Goal: Task Accomplishment & Management: Use online tool/utility

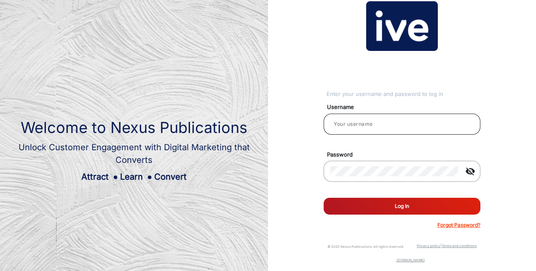
click at [365, 120] on input "email" at bounding box center [401, 124] width 143 height 10
click at [360, 126] on input "email" at bounding box center [401, 124] width 143 height 10
type input "[PERSON_NAME]"
click at [394, 202] on button "Log In" at bounding box center [402, 206] width 157 height 17
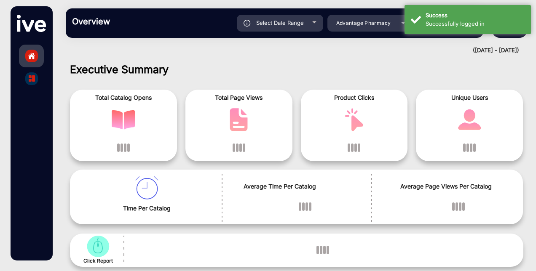
scroll to position [6, 0]
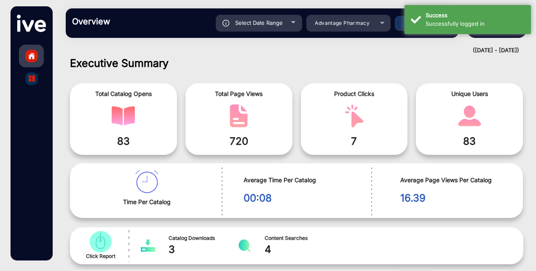
click at [293, 22] on div at bounding box center [293, 22] width 4 height 2
click at [266, 17] on div "Select Date Range" at bounding box center [259, 23] width 86 height 17
type input "[DATE]"
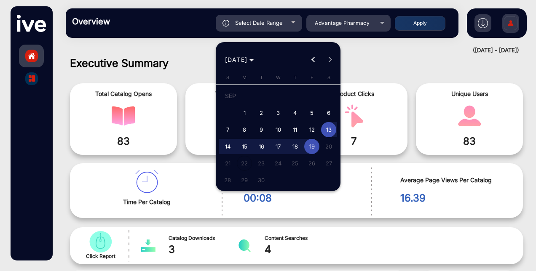
click at [354, 26] on div at bounding box center [268, 135] width 536 height 271
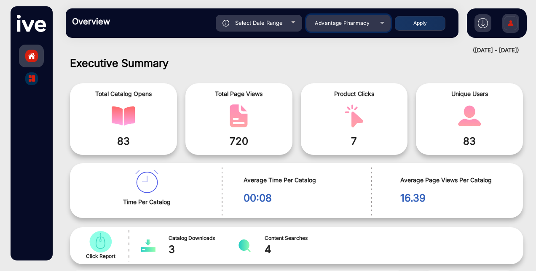
click at [357, 23] on span "Advantage Pharmacy" at bounding box center [342, 23] width 55 height 6
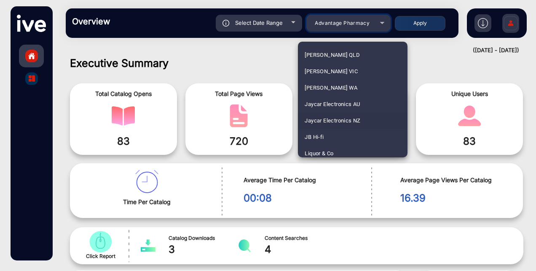
scroll to position [801, 0]
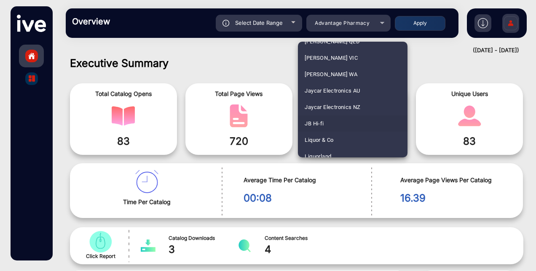
click at [318, 121] on span "JB Hi-fi" at bounding box center [314, 124] width 19 height 16
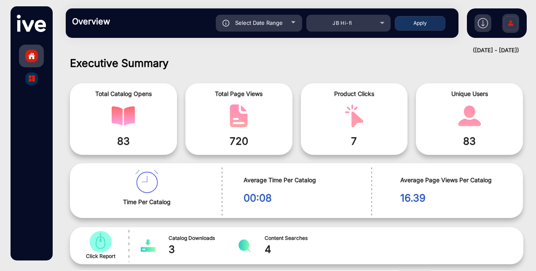
click at [409, 20] on button "Apply" at bounding box center [420, 23] width 51 height 15
type input "[DATE]"
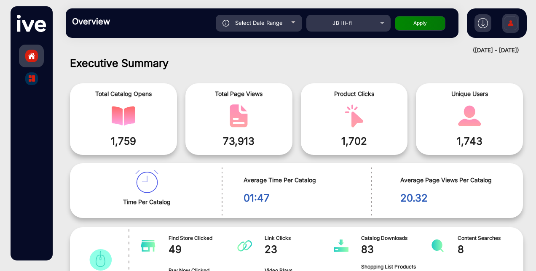
click at [34, 75] on img "catalog" at bounding box center [32, 78] width 6 height 6
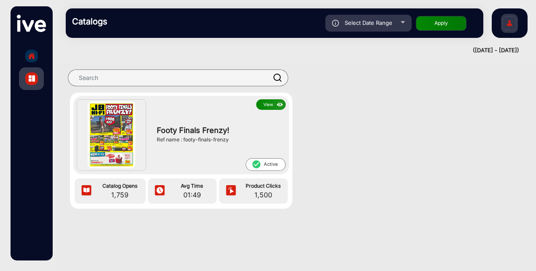
click at [261, 101] on button "View" at bounding box center [271, 104] width 30 height 11
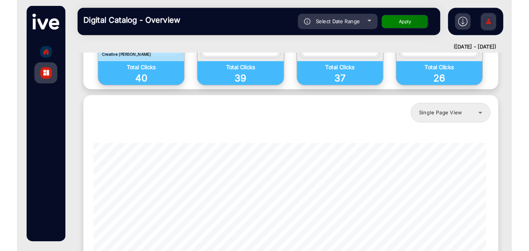
scroll to position [765, 0]
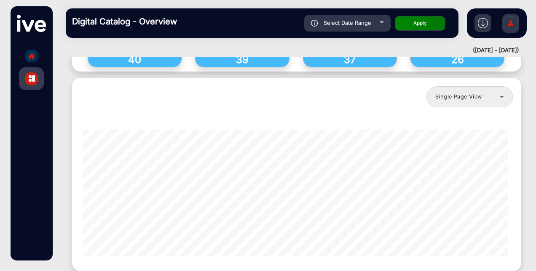
click at [383, 16] on div "Select Date Range" at bounding box center [347, 23] width 86 height 17
type input "[DATE]"
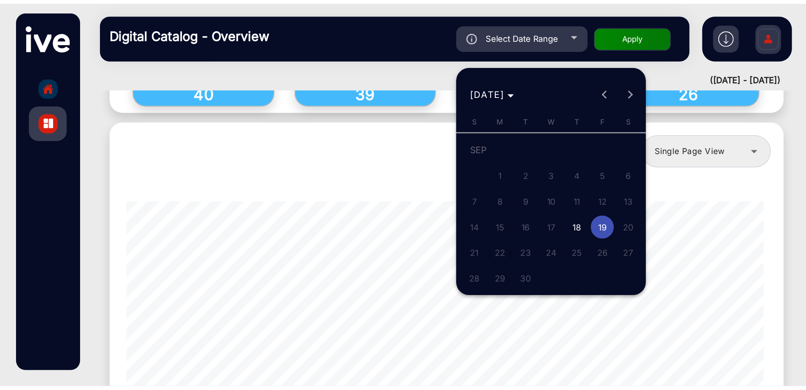
scroll to position [755, 0]
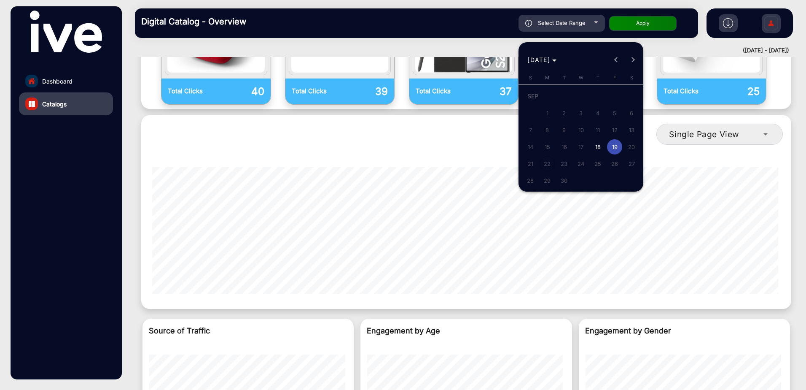
click at [536, 23] on div at bounding box center [403, 195] width 806 height 390
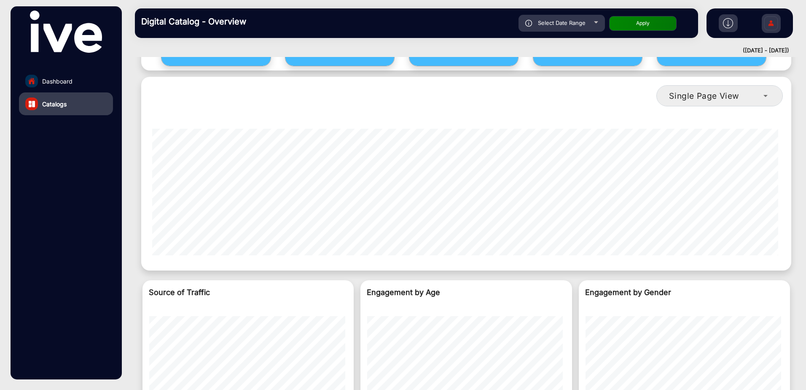
scroll to position [758, 0]
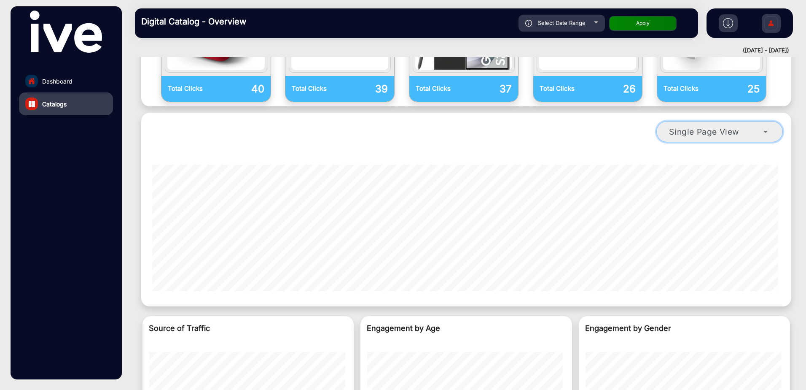
click at [536, 126] on icon at bounding box center [765, 131] width 10 height 10
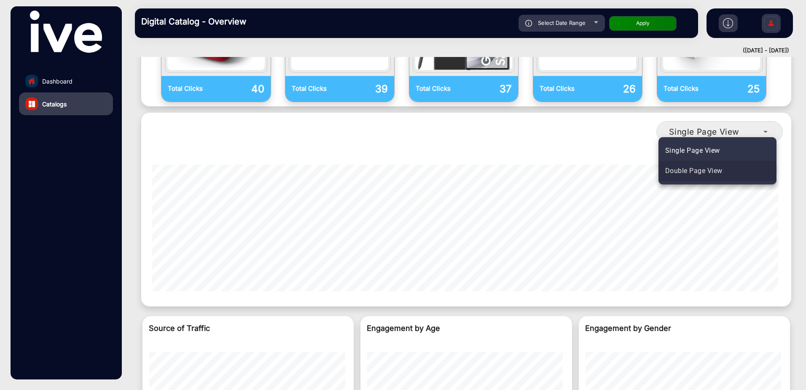
click at [536, 165] on mat-option "Double Page View" at bounding box center [717, 171] width 118 height 20
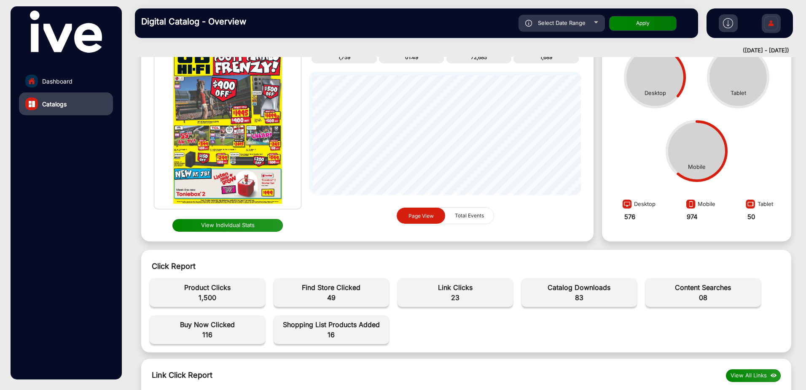
scroll to position [0, 0]
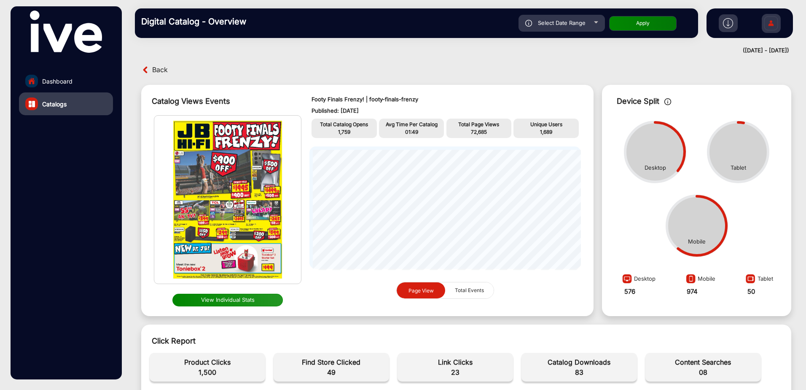
click at [221, 271] on button "View Individual Stats" at bounding box center [227, 299] width 111 height 13
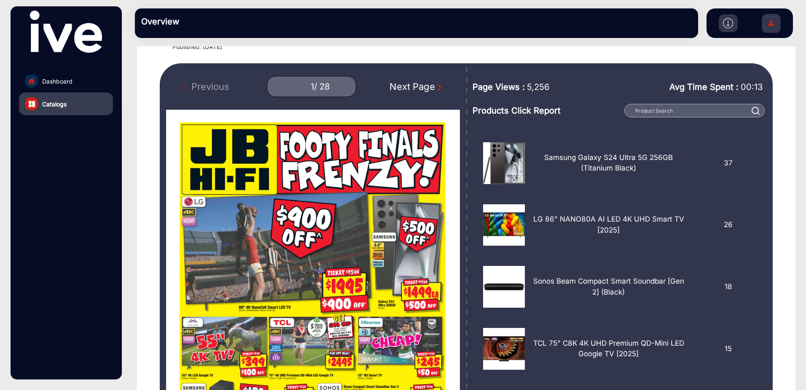
scroll to position [56, 0]
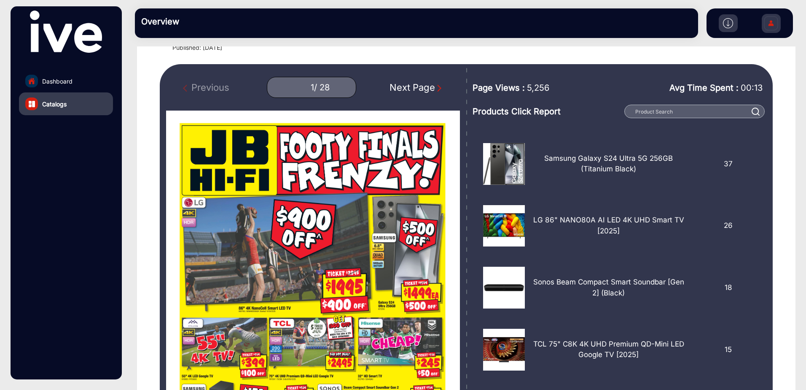
click at [435, 86] on img "Next Page" at bounding box center [439, 88] width 8 height 8
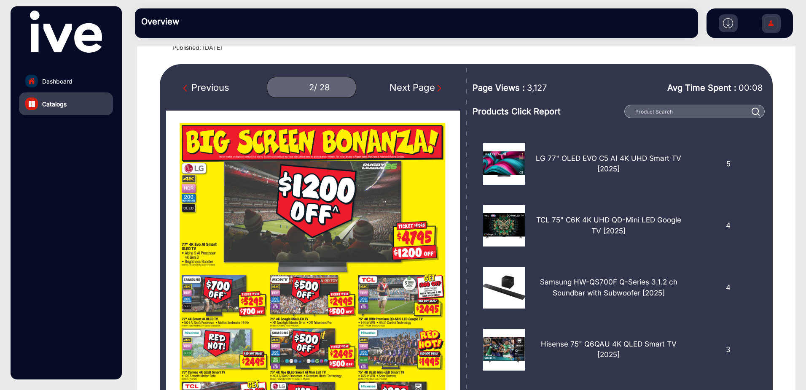
click at [435, 86] on img "Next Page" at bounding box center [439, 88] width 8 height 8
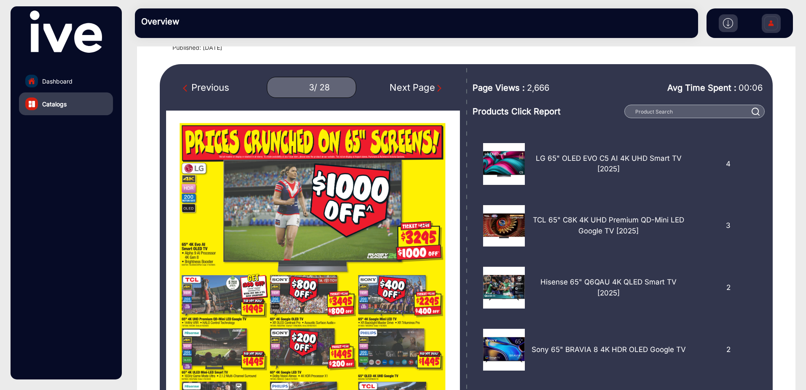
click at [435, 86] on img "Next Page" at bounding box center [439, 88] width 8 height 8
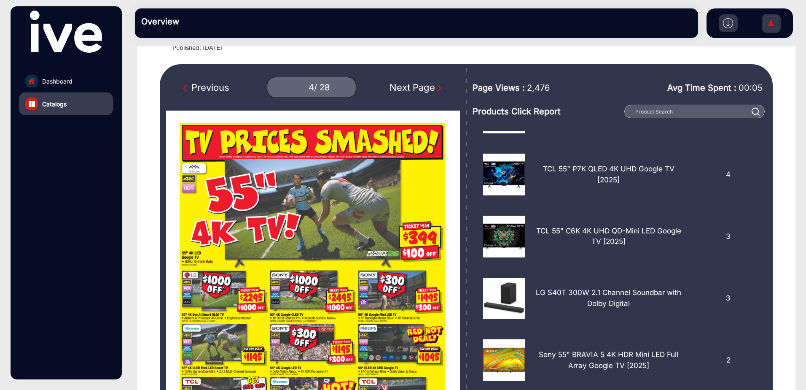
scroll to position [147, 0]
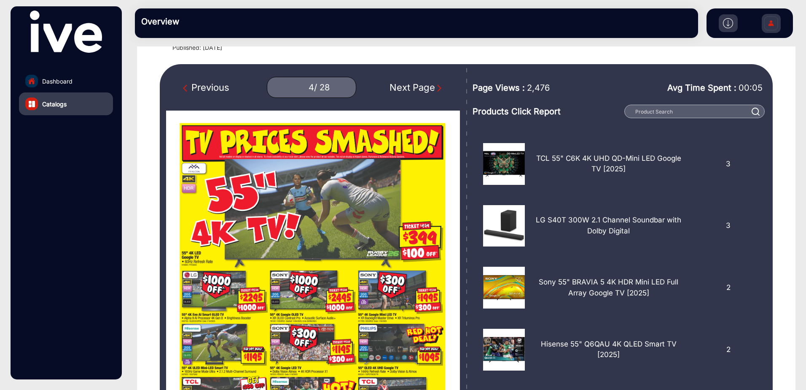
click at [435, 86] on img "Next Page" at bounding box center [439, 88] width 8 height 8
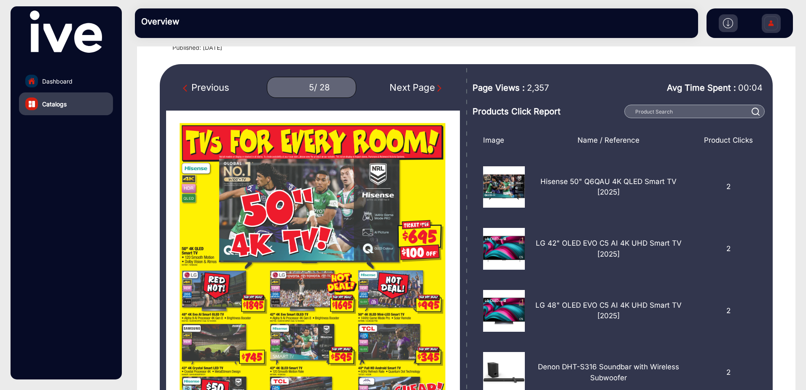
click at [435, 86] on img "Next Page" at bounding box center [439, 88] width 8 height 8
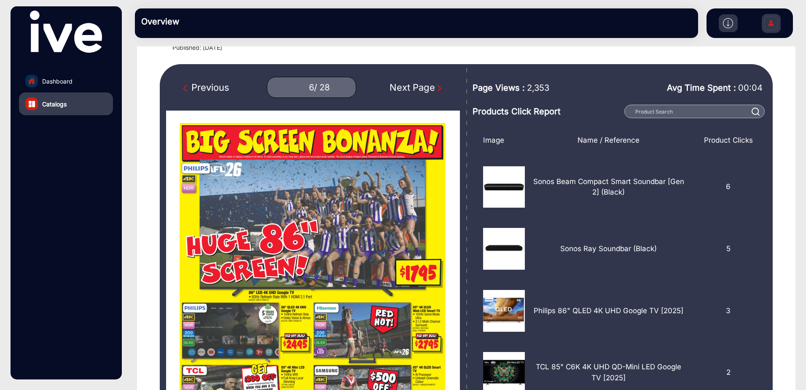
click at [435, 86] on img "Next Page" at bounding box center [439, 88] width 8 height 8
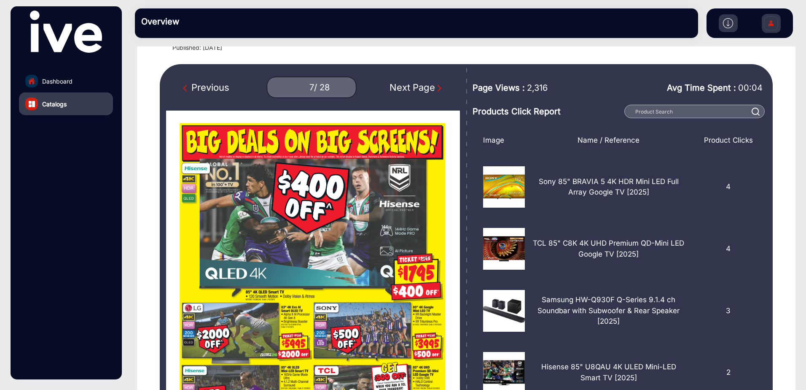
click at [435, 86] on img "Next Page" at bounding box center [439, 88] width 8 height 8
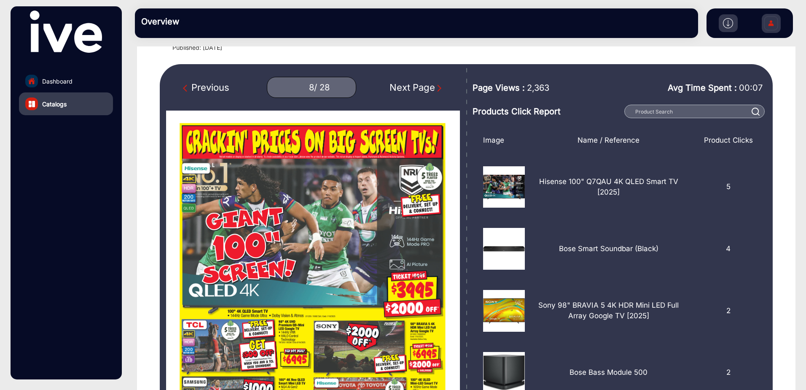
click at [435, 86] on img "Next Page" at bounding box center [439, 88] width 8 height 8
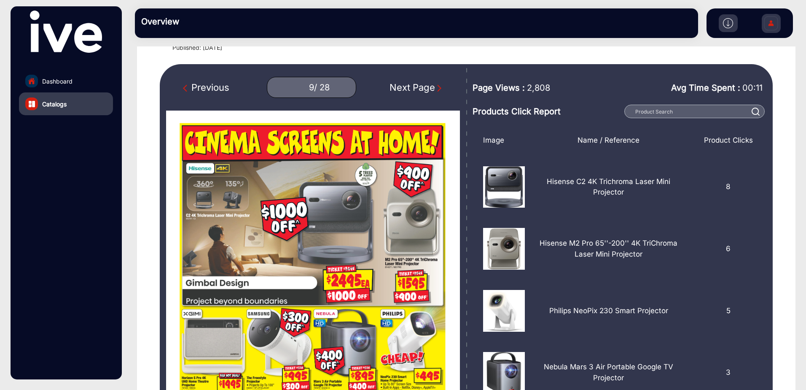
click at [435, 86] on img "Next Page" at bounding box center [439, 88] width 8 height 8
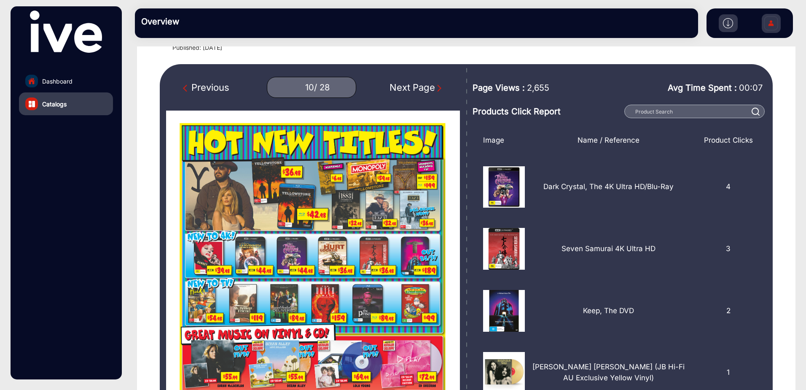
click at [435, 86] on img "Next Page" at bounding box center [439, 88] width 8 height 8
type input "11"
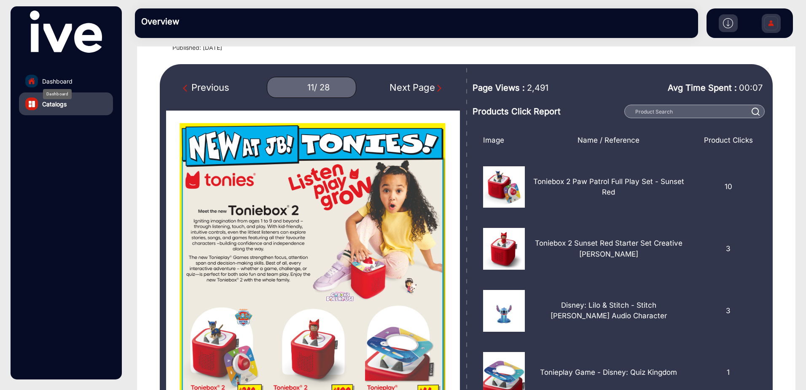
click at [42, 82] on span "Dashboard" at bounding box center [57, 81] width 30 height 9
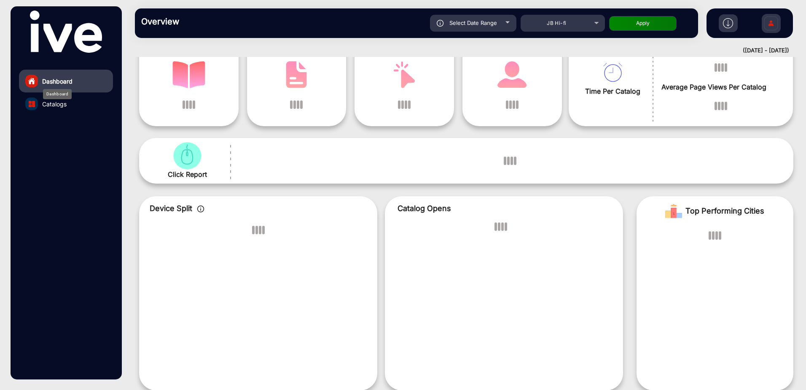
scroll to position [6, 0]
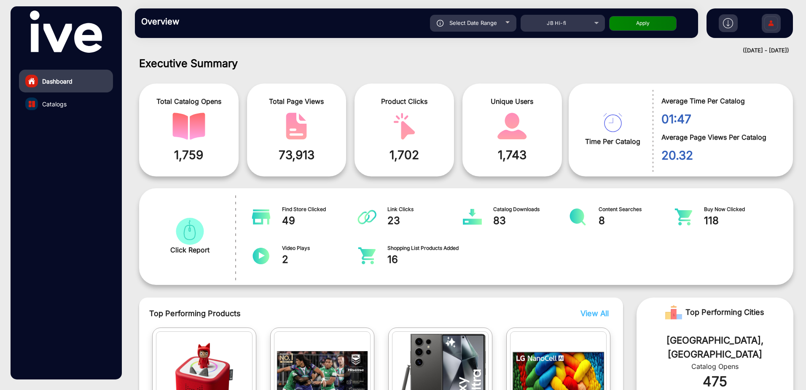
click at [41, 95] on link "Catalogs" at bounding box center [66, 103] width 94 height 23
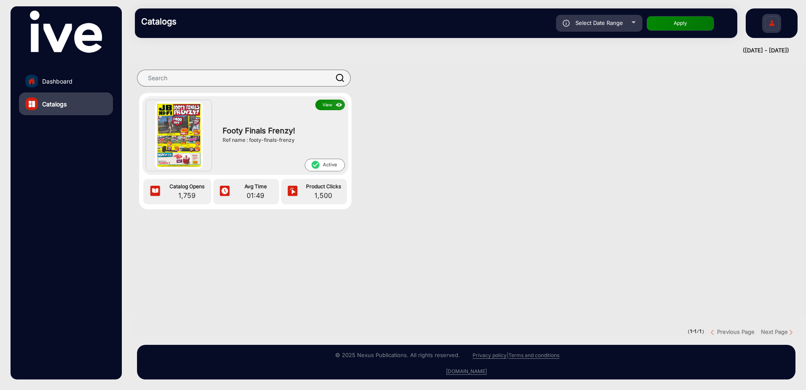
click at [42, 80] on link "Dashboard" at bounding box center [66, 81] width 94 height 23
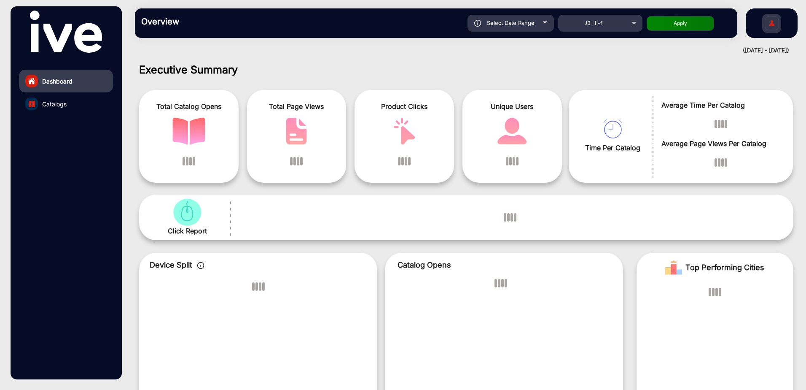
scroll to position [6, 0]
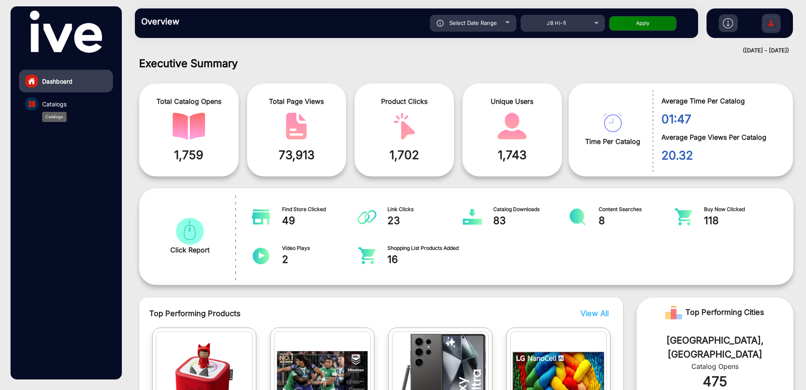
click at [42, 103] on span "Catalogs" at bounding box center [54, 103] width 24 height 9
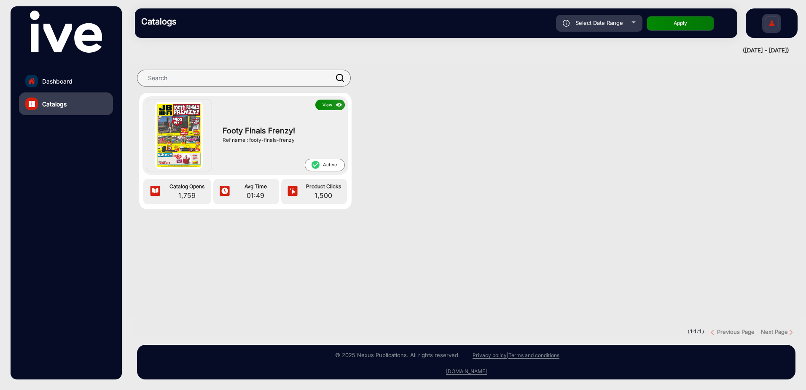
click at [324, 110] on div "Footy Finals Frenzy! Ref name : footy-finals-frenzy" at bounding box center [281, 134] width 126 height 48
click at [328, 105] on button "View" at bounding box center [330, 104] width 30 height 11
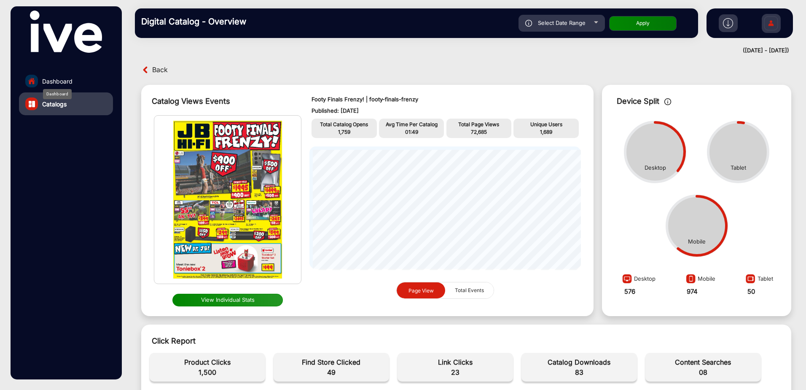
click at [54, 85] on span "Dashboard" at bounding box center [57, 81] width 30 height 9
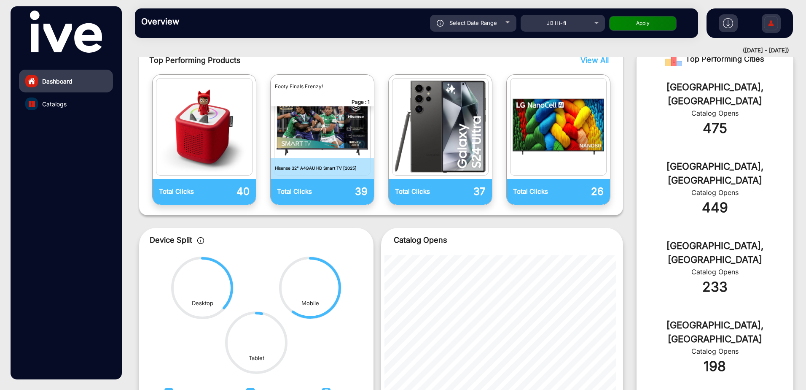
scroll to position [346, 0]
